Goal: Find specific page/section: Find specific page/section

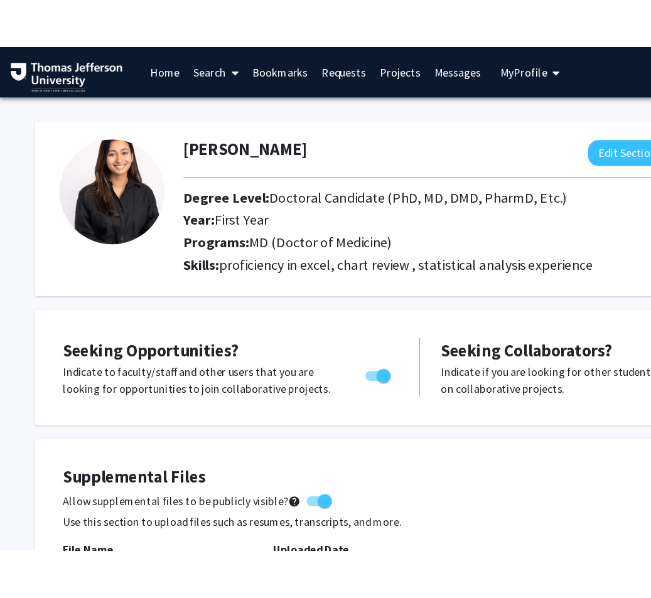
scroll to position [9, 0]
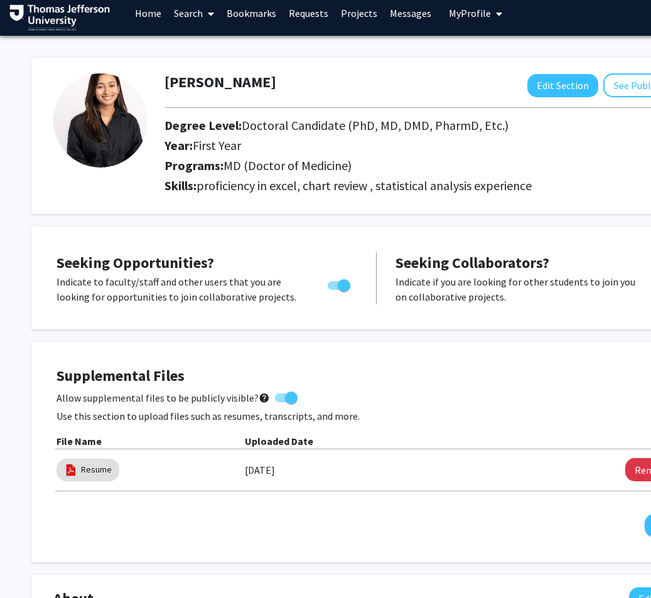
click at [192, 14] on link "Search" at bounding box center [193, 13] width 53 height 44
click at [213, 45] on span "Faculty/Staff" at bounding box center [213, 48] width 92 height 25
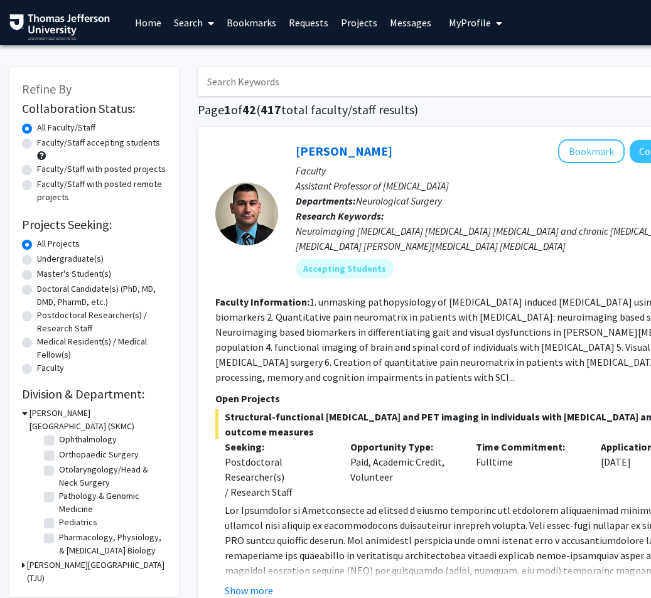
scroll to position [398, 0]
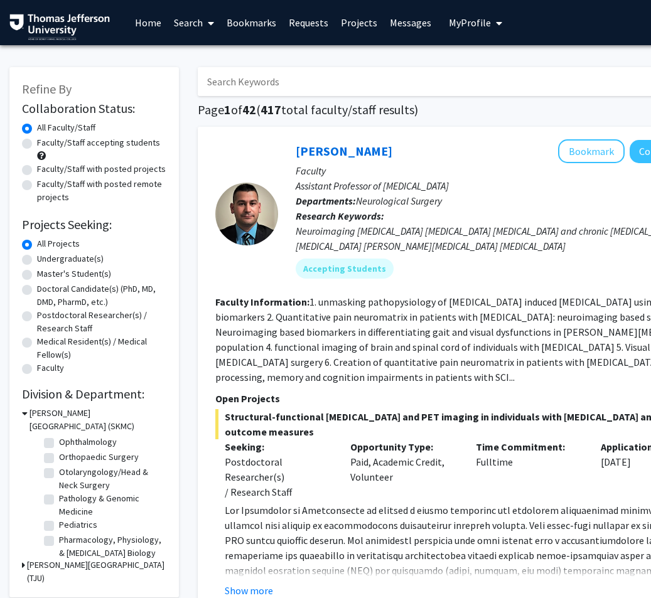
click at [59, 449] on label "Ophthalmology" at bounding box center [88, 441] width 58 height 13
click at [59, 444] on input "Ophthalmology" at bounding box center [63, 439] width 8 height 8
checkbox input "true"
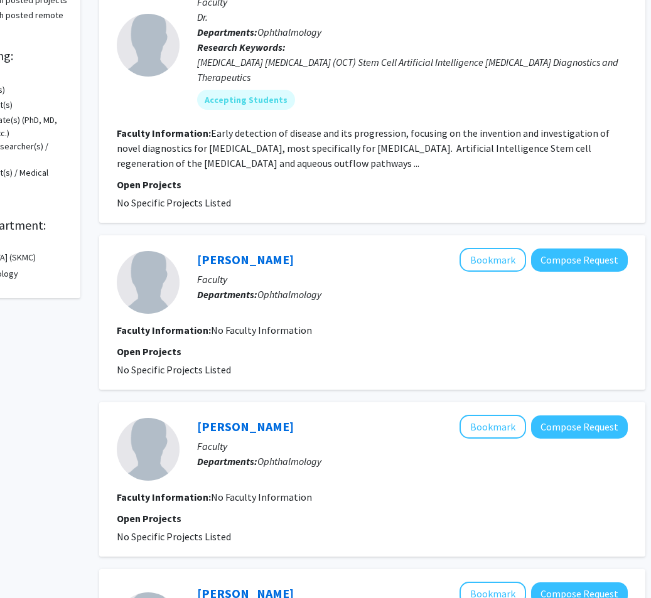
scroll to position [169, 100]
